Goal: Transaction & Acquisition: Purchase product/service

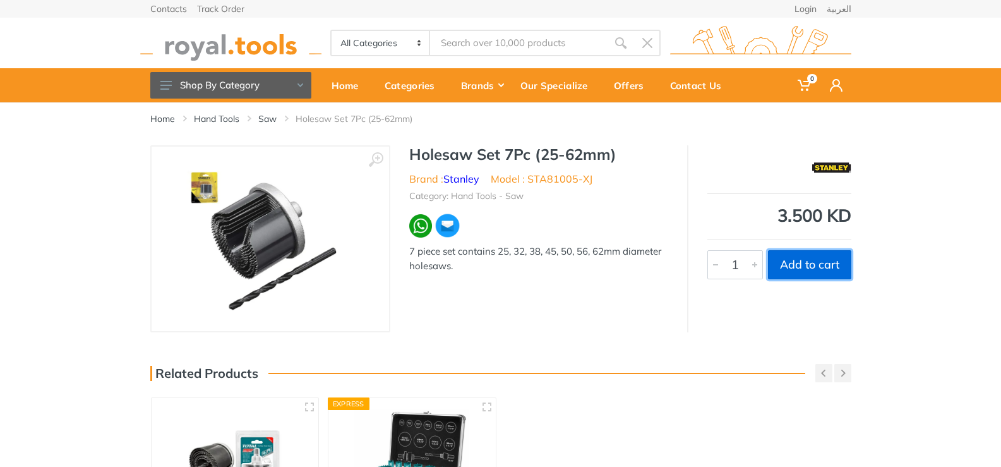
click at [792, 262] on button "Add to cart" at bounding box center [809, 264] width 83 height 29
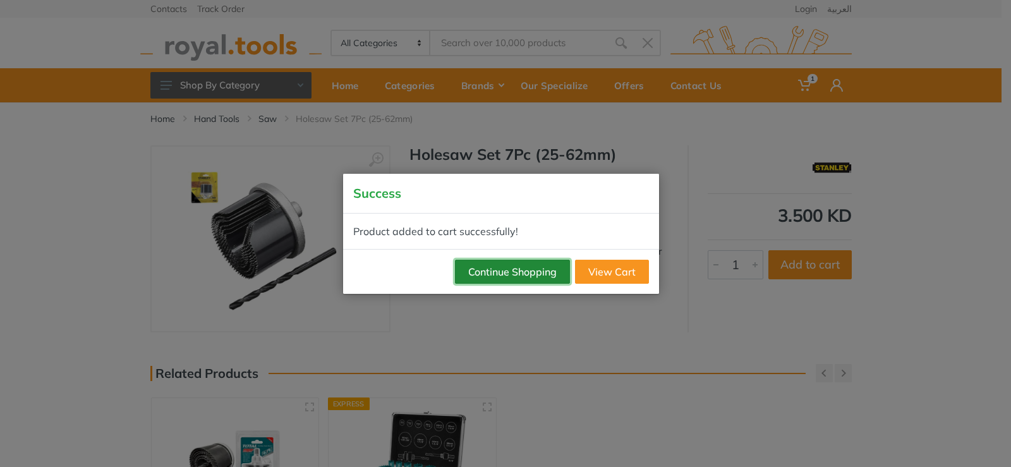
click at [545, 274] on button "Continue Shopping" at bounding box center [512, 272] width 115 height 24
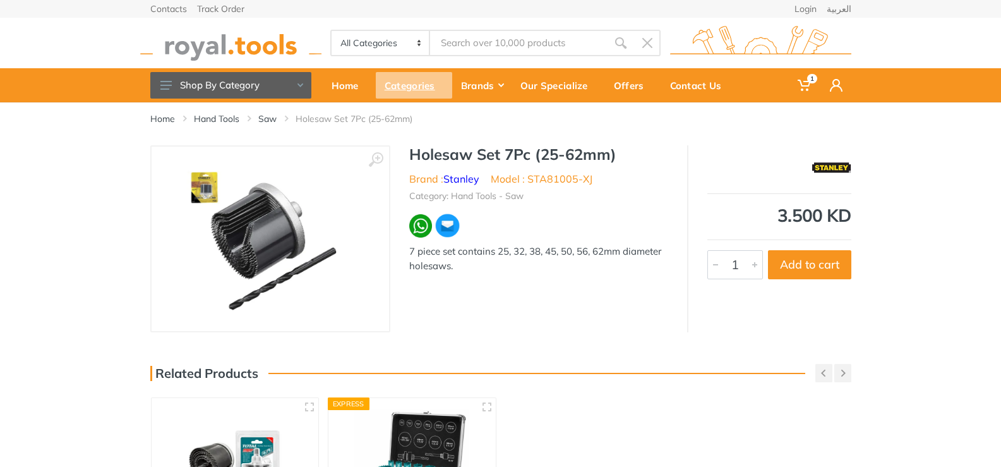
click at [417, 84] on div "Categories" at bounding box center [414, 85] width 76 height 27
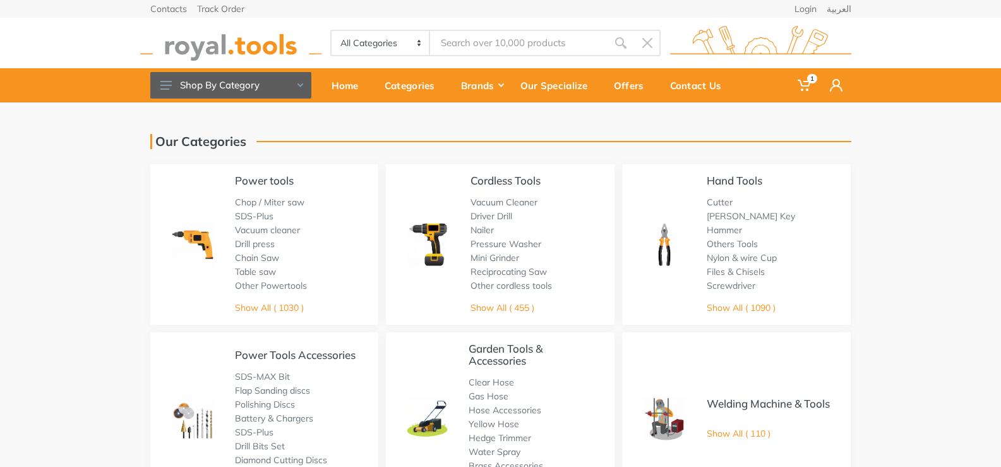
click at [499, 51] on input "Site search" at bounding box center [518, 43] width 177 height 27
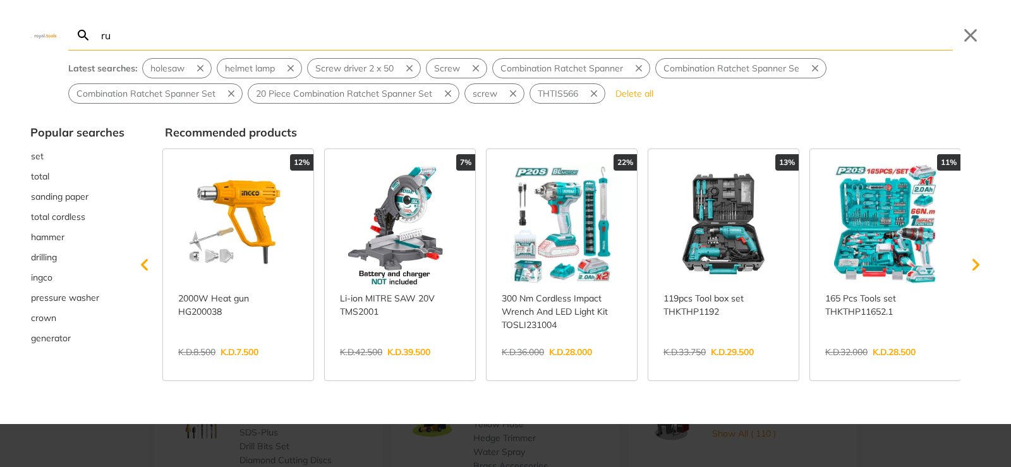
type input "rul"
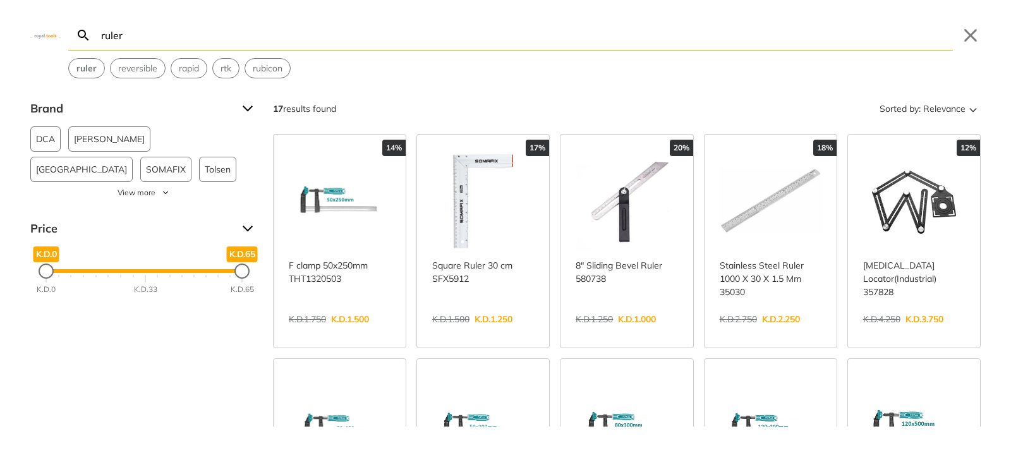
type input "ruler"
click at [508, 332] on link "View more →" at bounding box center [483, 332] width 102 height 0
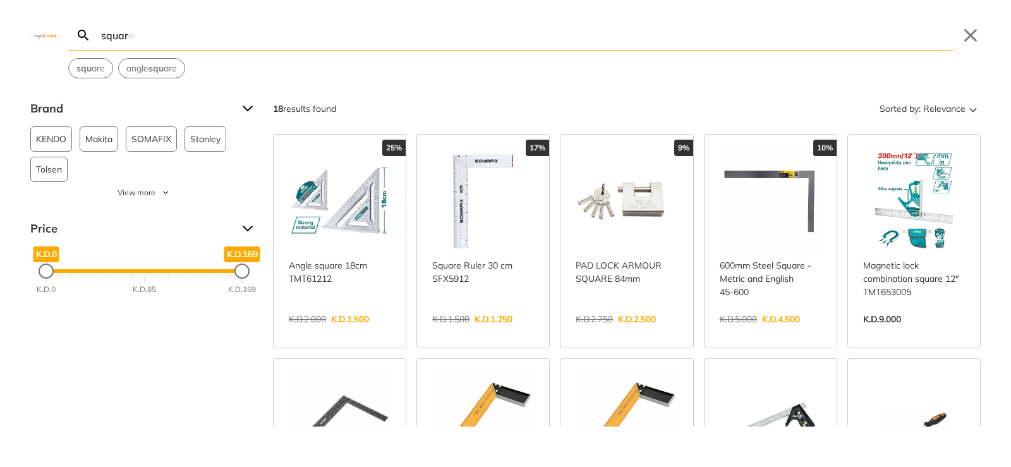
type input "square"
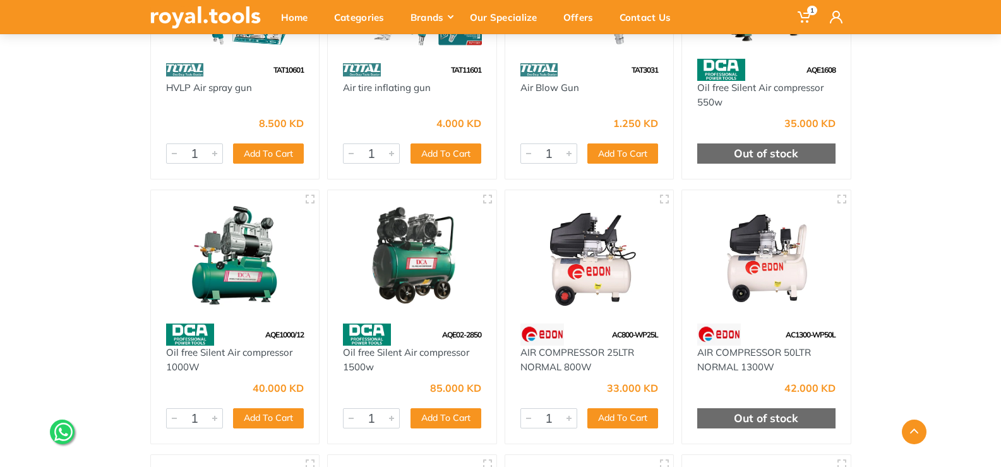
scroll to position [1137, 0]
